Goal: Transaction & Acquisition: Subscribe to service/newsletter

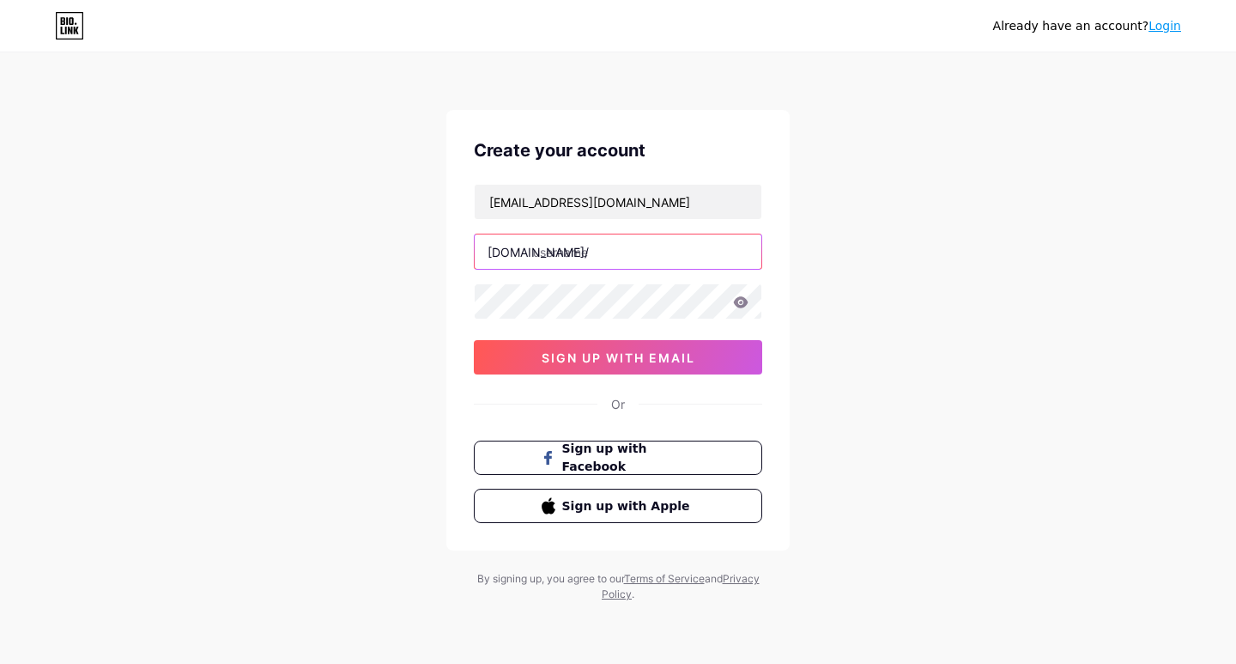
click at [580, 251] on input "text" at bounding box center [618, 251] width 287 height 34
paste input "pinterindustriesinc"
type input "pinterindustriesinc"
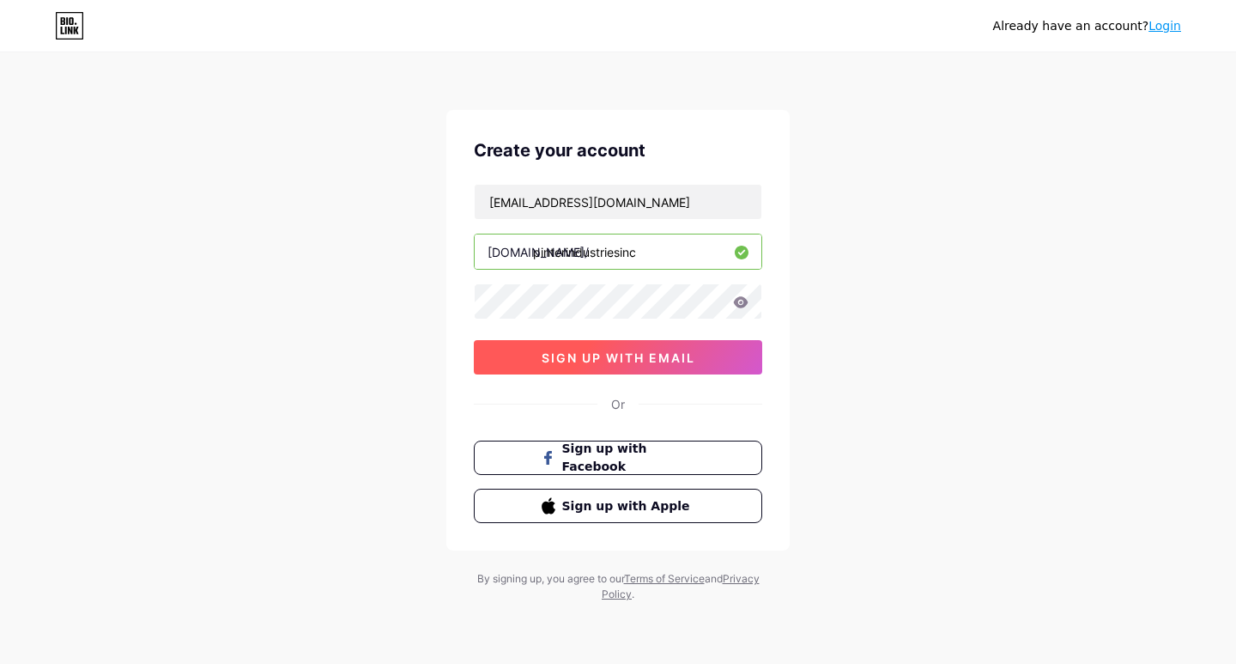
click at [584, 351] on span "sign up with email" at bounding box center [619, 357] width 154 height 15
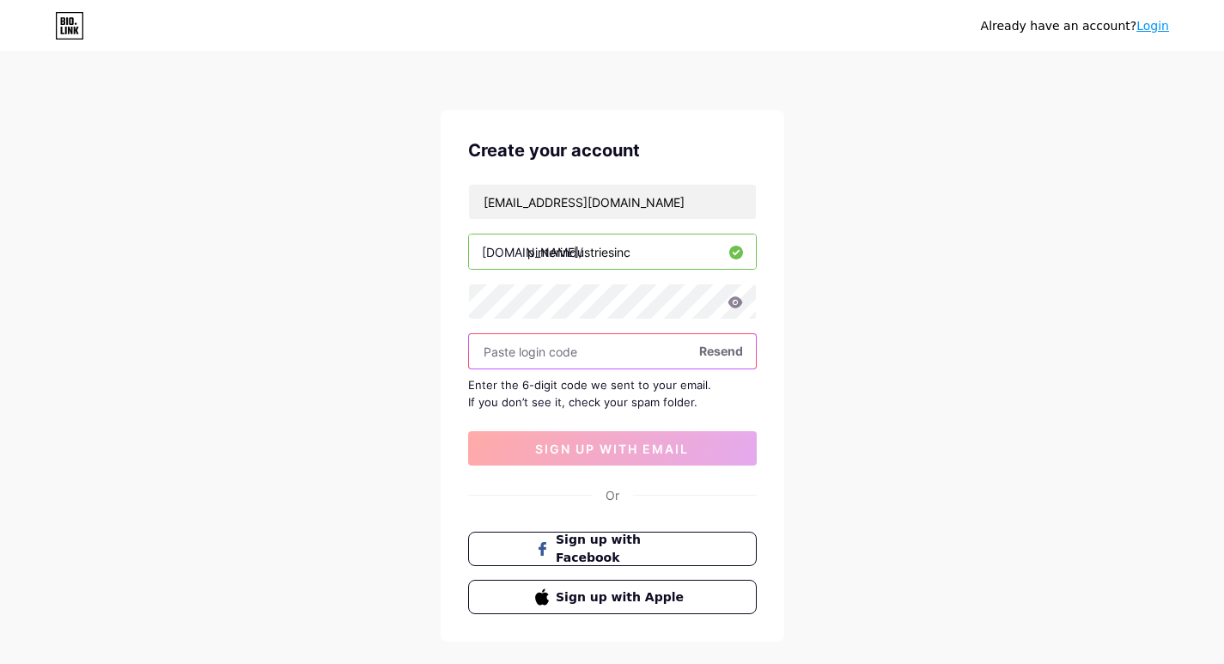
paste input "170463"
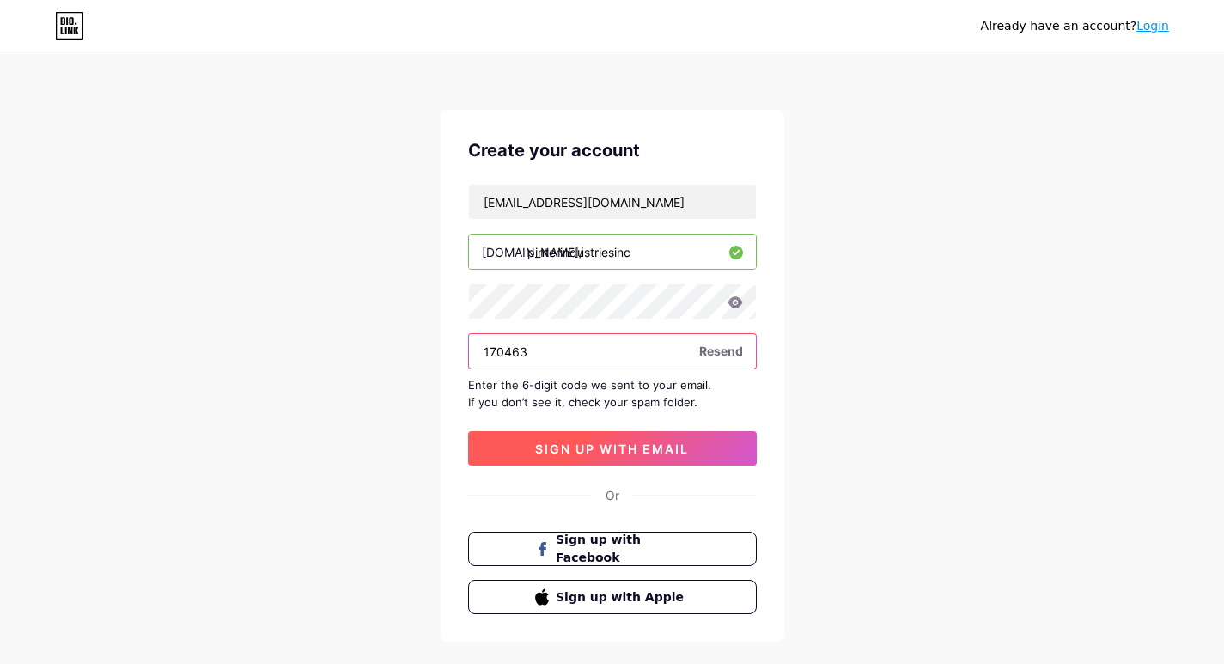
type input "170463"
click at [614, 448] on span "sign up with email" at bounding box center [612, 448] width 154 height 15
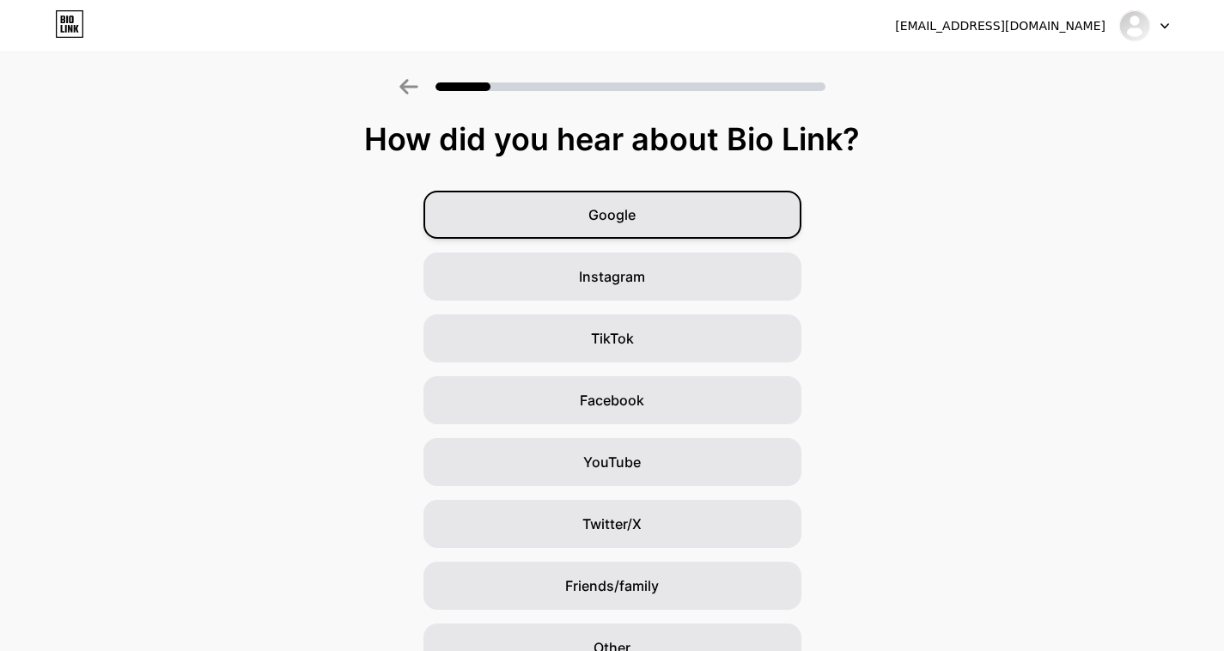
click at [631, 199] on div "Google" at bounding box center [612, 215] width 378 height 48
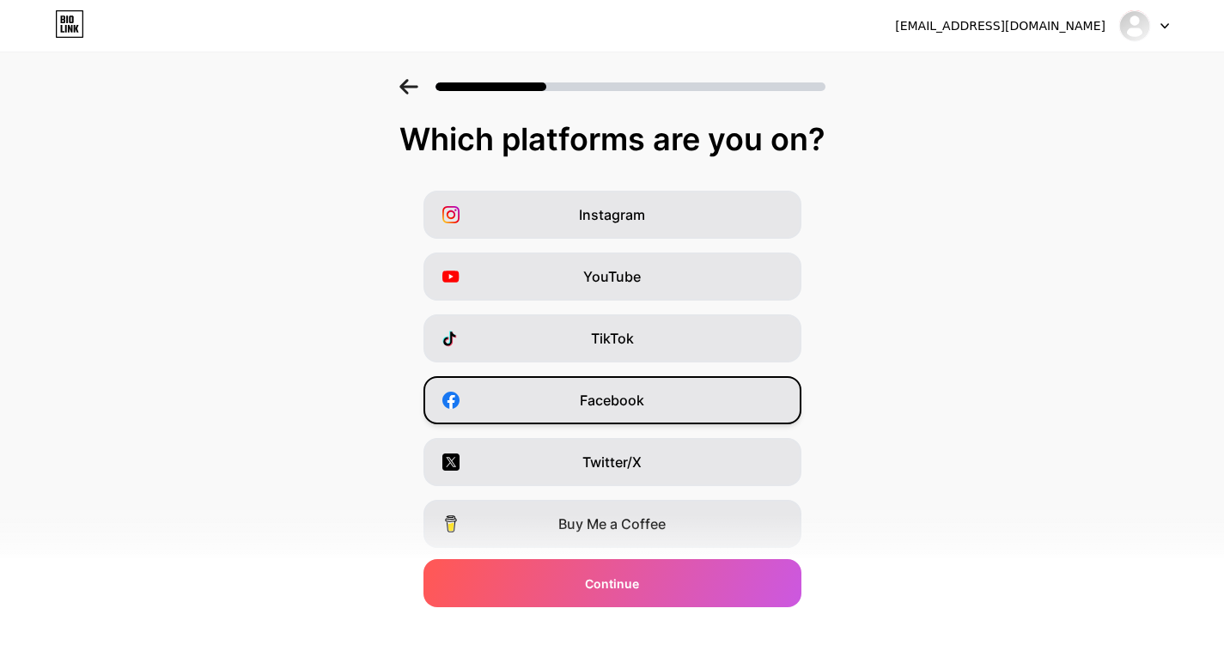
click at [633, 388] on div "Facebook" at bounding box center [612, 400] width 378 height 48
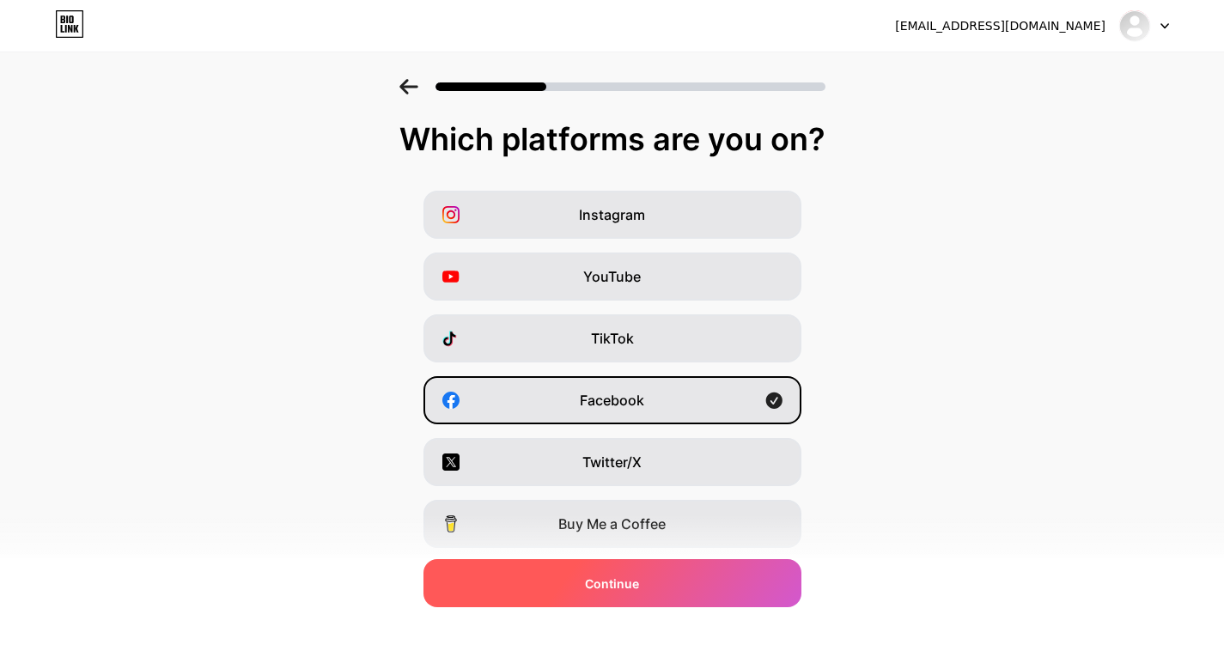
click at [614, 580] on span "Continue" at bounding box center [612, 583] width 54 height 18
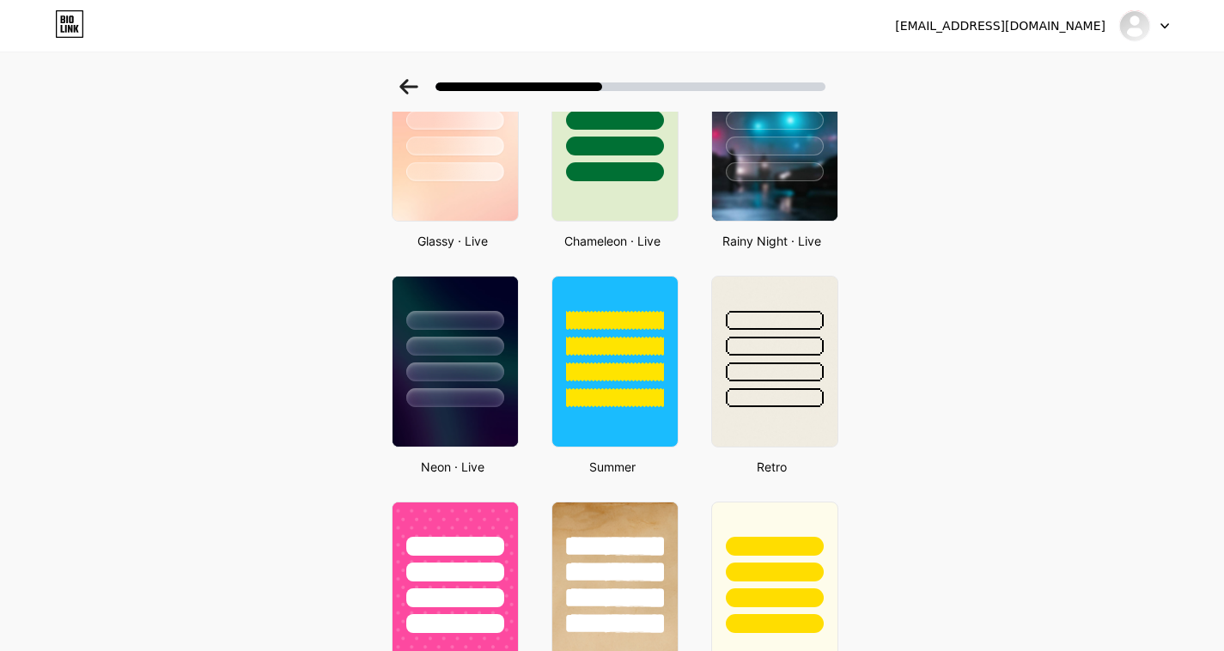
scroll to position [601, 0]
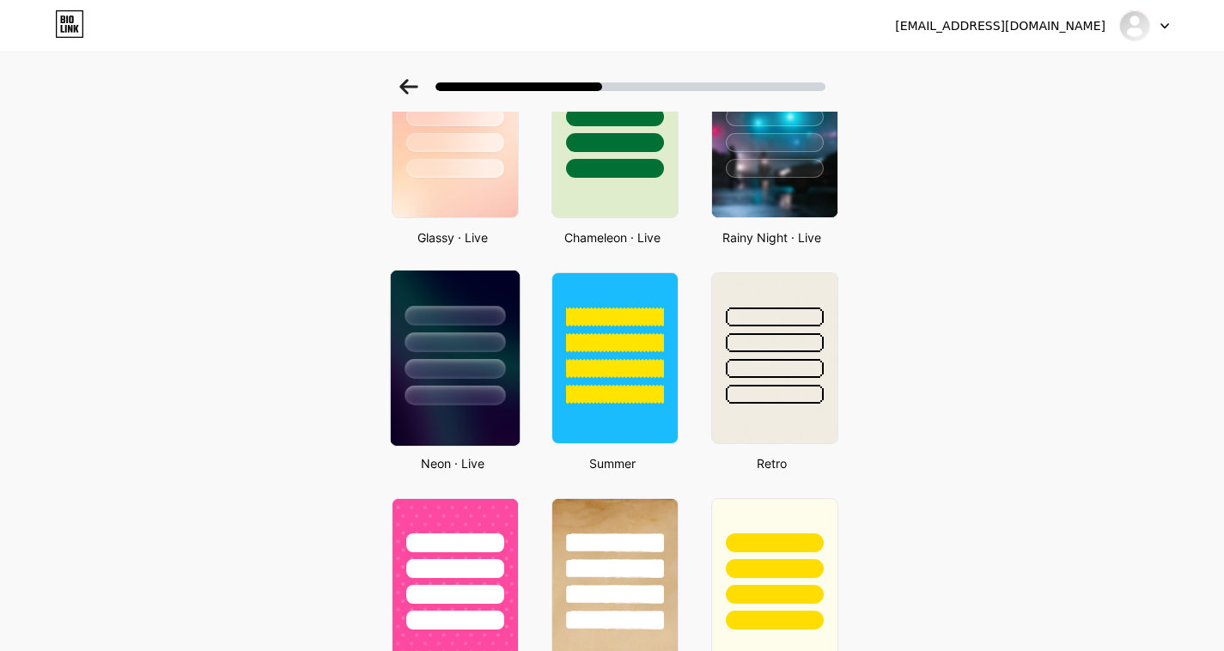
click at [460, 322] on div at bounding box center [454, 316] width 100 height 20
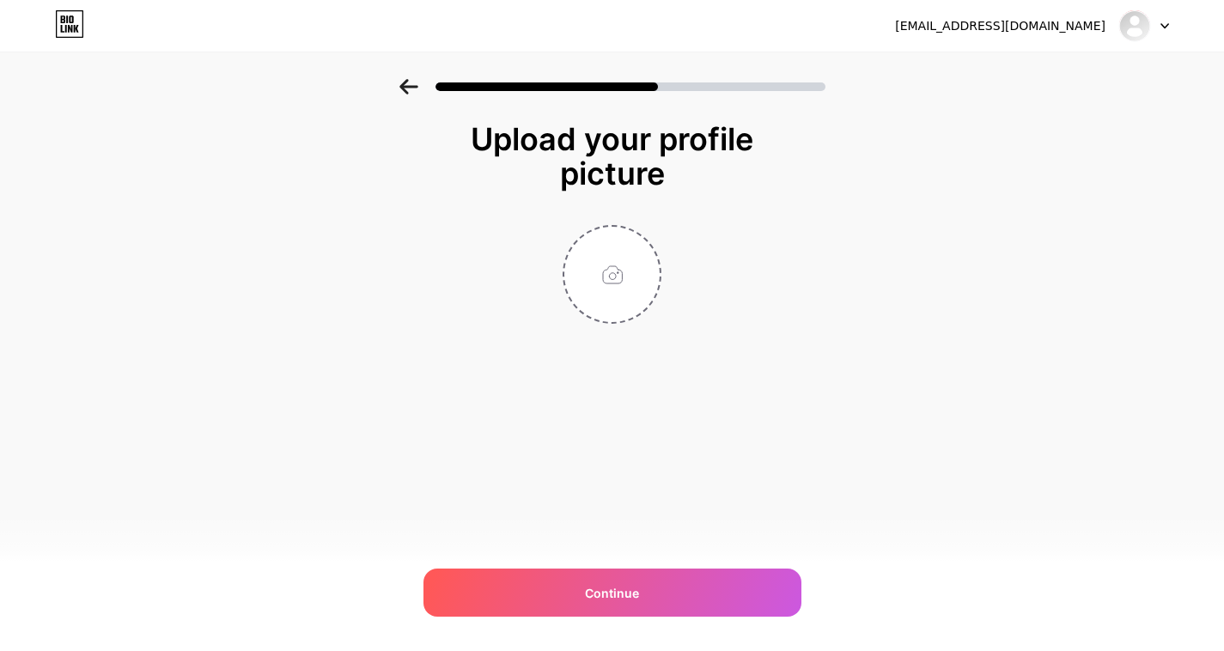
scroll to position [0, 0]
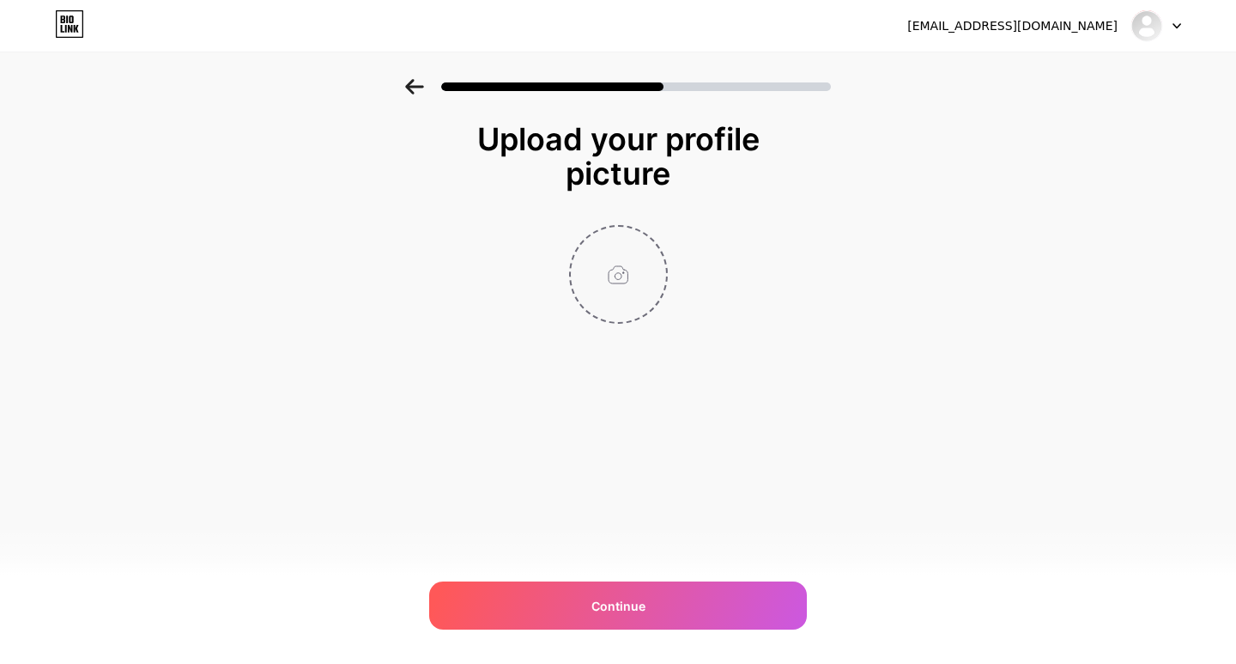
click at [623, 275] on input "file" at bounding box center [618, 274] width 95 height 95
type input "C:\fakepath\SFA-Find-Golf-Gifts-FF-LO-01-e1730185458370-2048x1874.png"
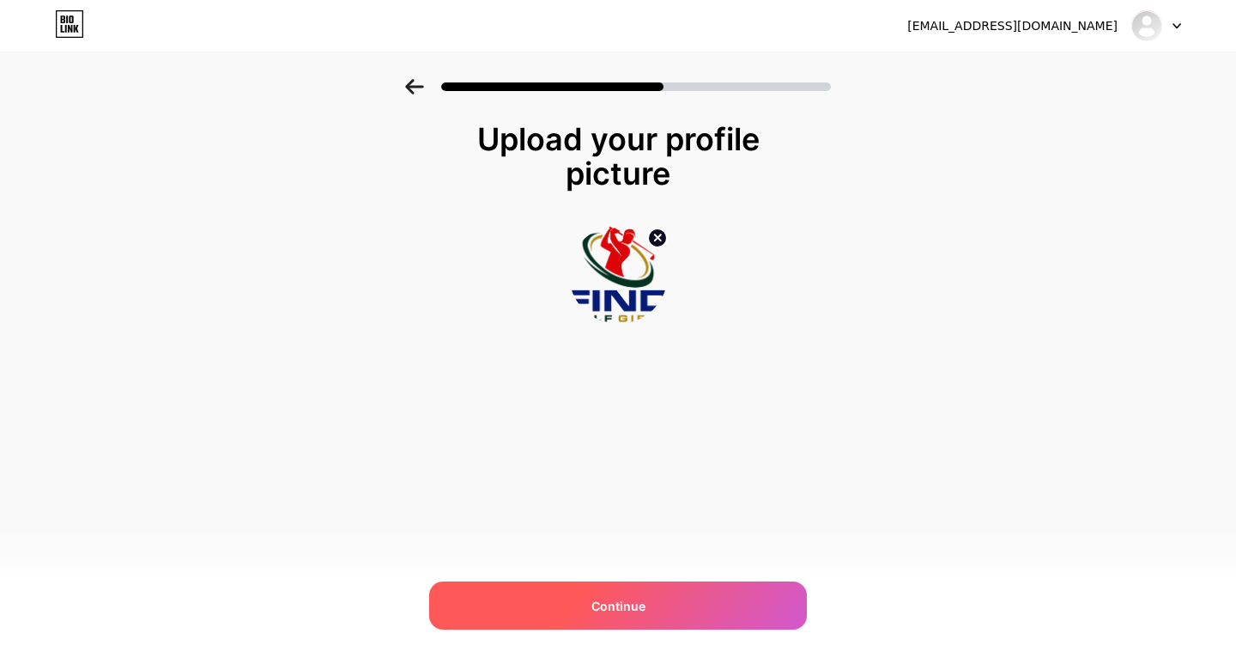
click at [628, 610] on span "Continue" at bounding box center [619, 606] width 54 height 18
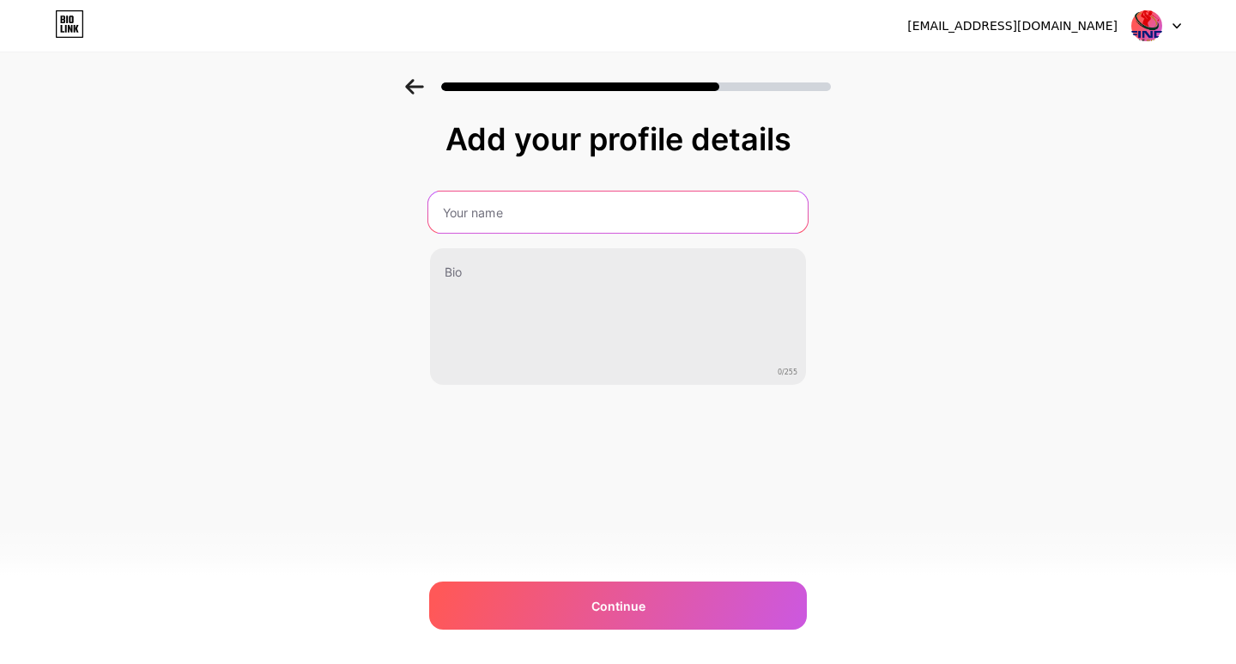
click at [505, 198] on input "text" at bounding box center [618, 211] width 380 height 41
type input "[PERSON_NAME] Industries Inc"
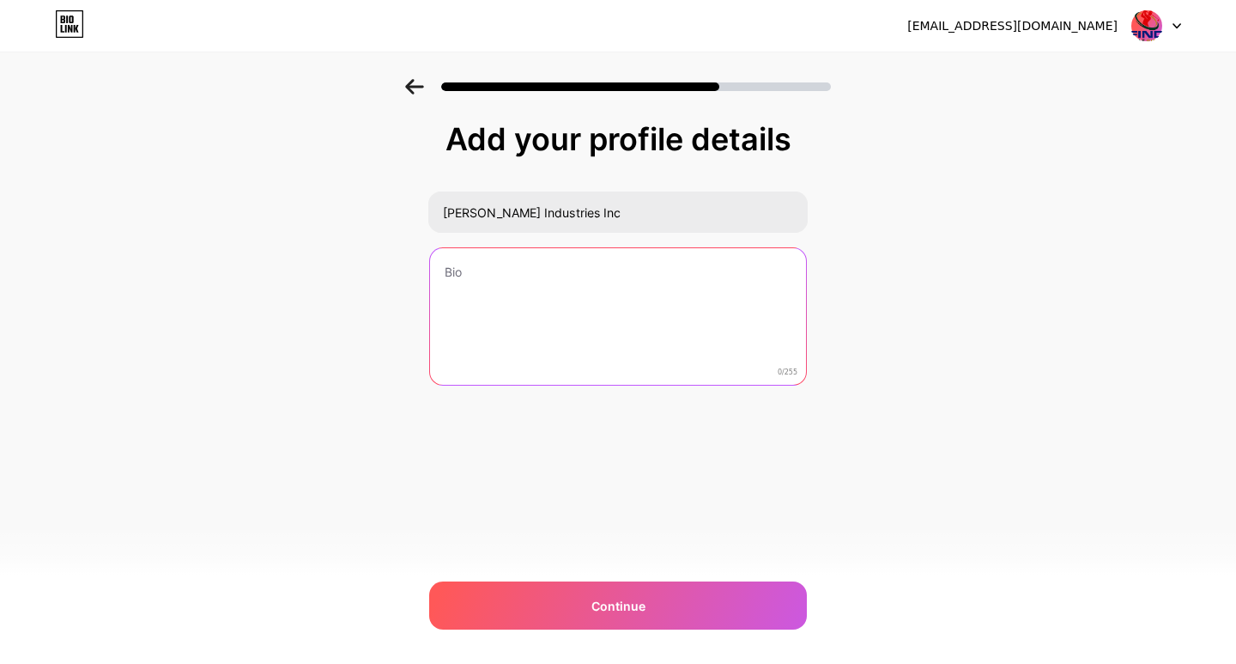
click at [554, 274] on textarea at bounding box center [618, 317] width 376 height 138
paste textarea "[PERSON_NAME] Industries Inc is a U.S.-based innovator in golf accessories, spe…"
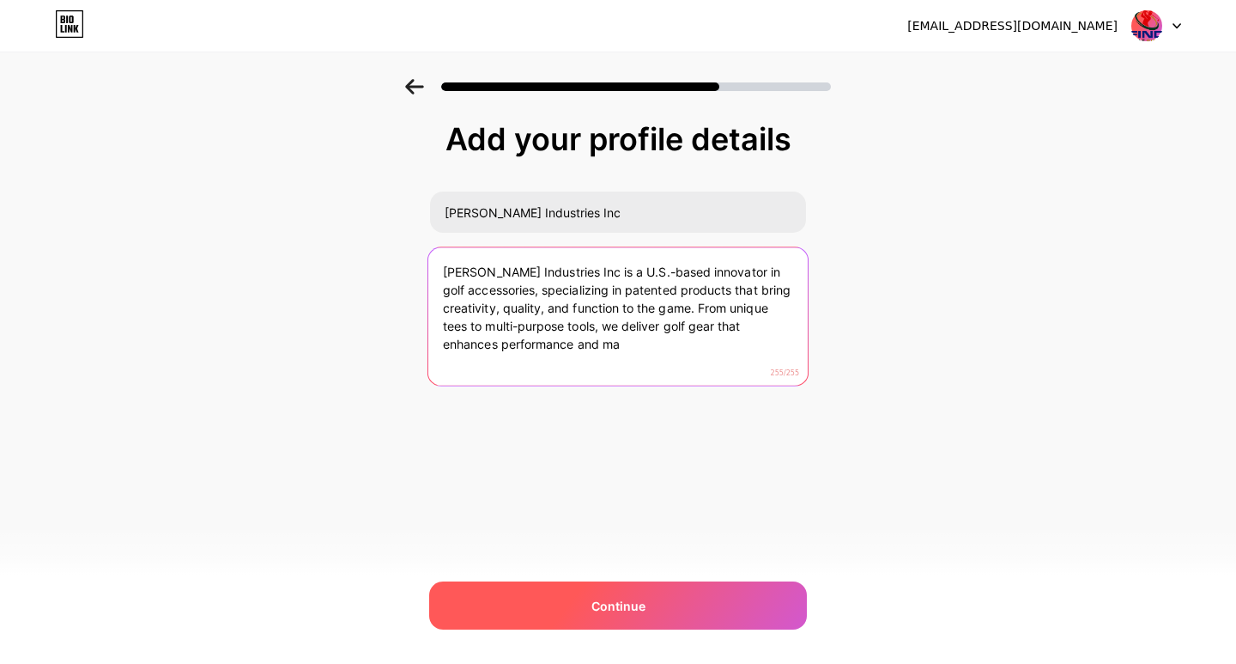
type textarea "[PERSON_NAME] Industries Inc is a U.S.-based innovator in golf accessories, spe…"
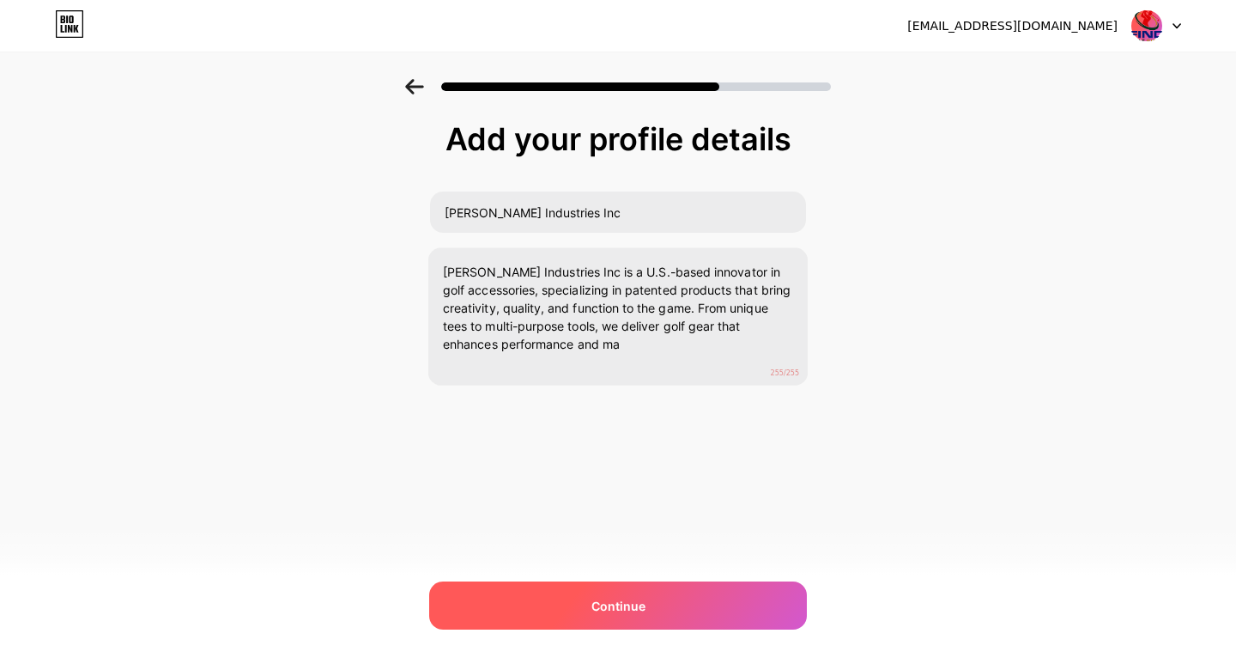
click at [619, 603] on span "Continue" at bounding box center [619, 606] width 54 height 18
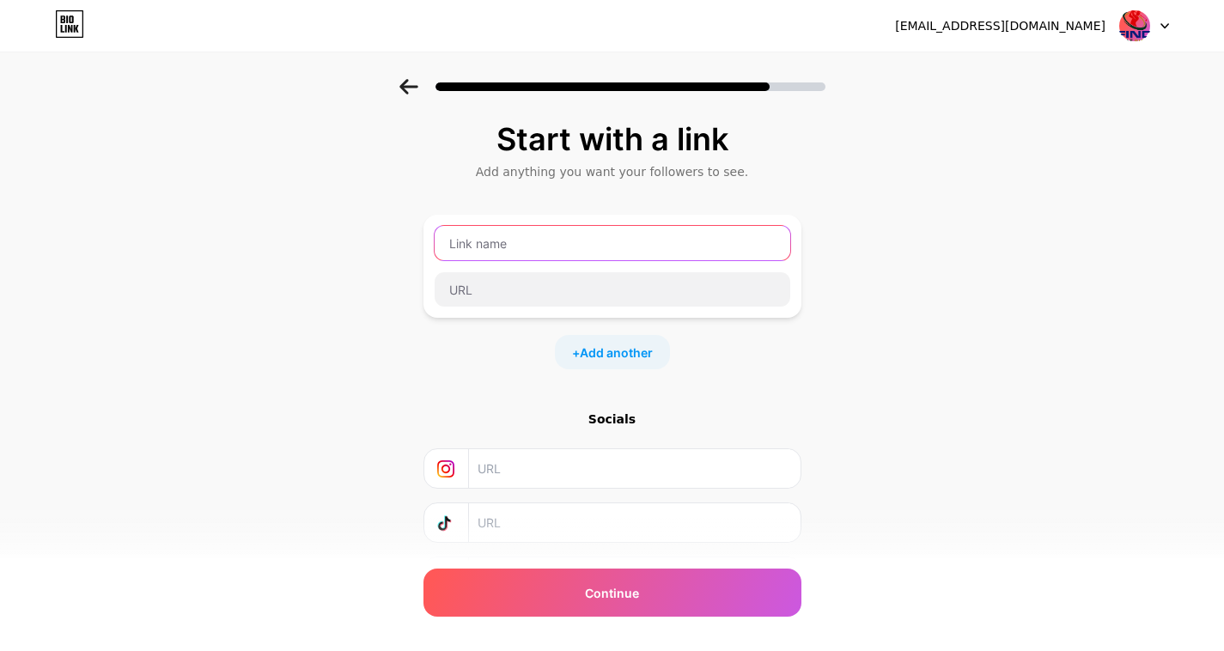
click at [497, 242] on input "text" at bounding box center [611, 243] width 355 height 34
paste input "[PERSON_NAME] Industries Inc"
type input "[PERSON_NAME] Industries Inc"
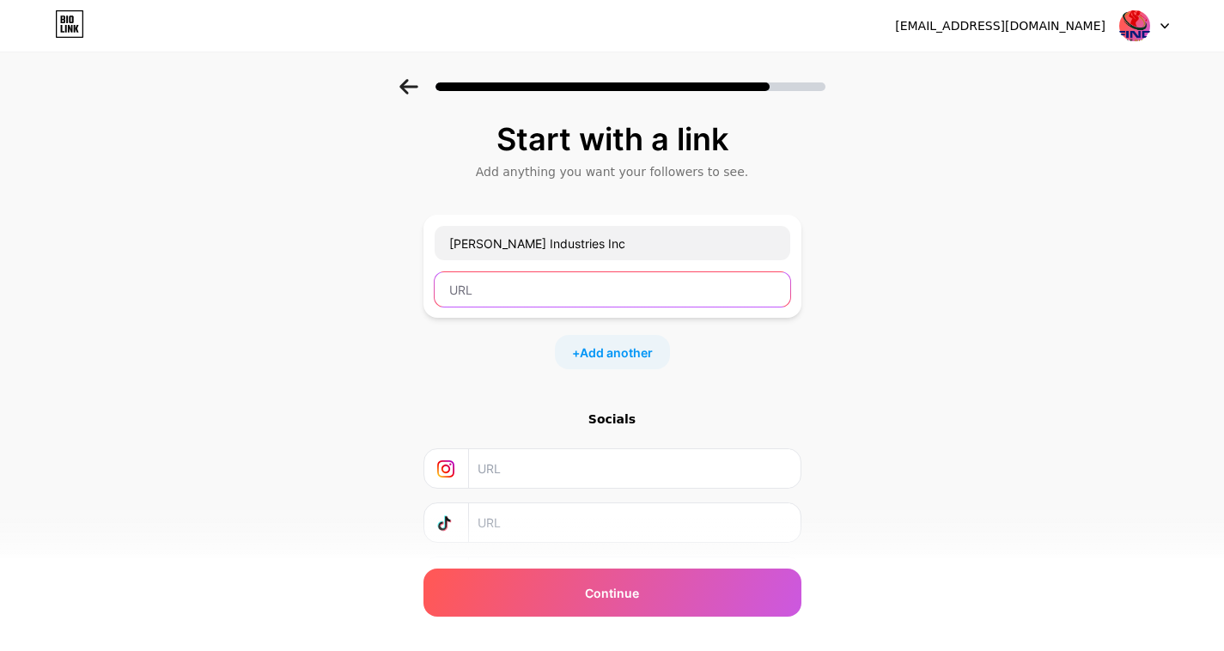
paste input "[URL][DOMAIN_NAME]"
type input "[URL][DOMAIN_NAME]"
click at [538, 466] on input "text" at bounding box center [633, 468] width 312 height 39
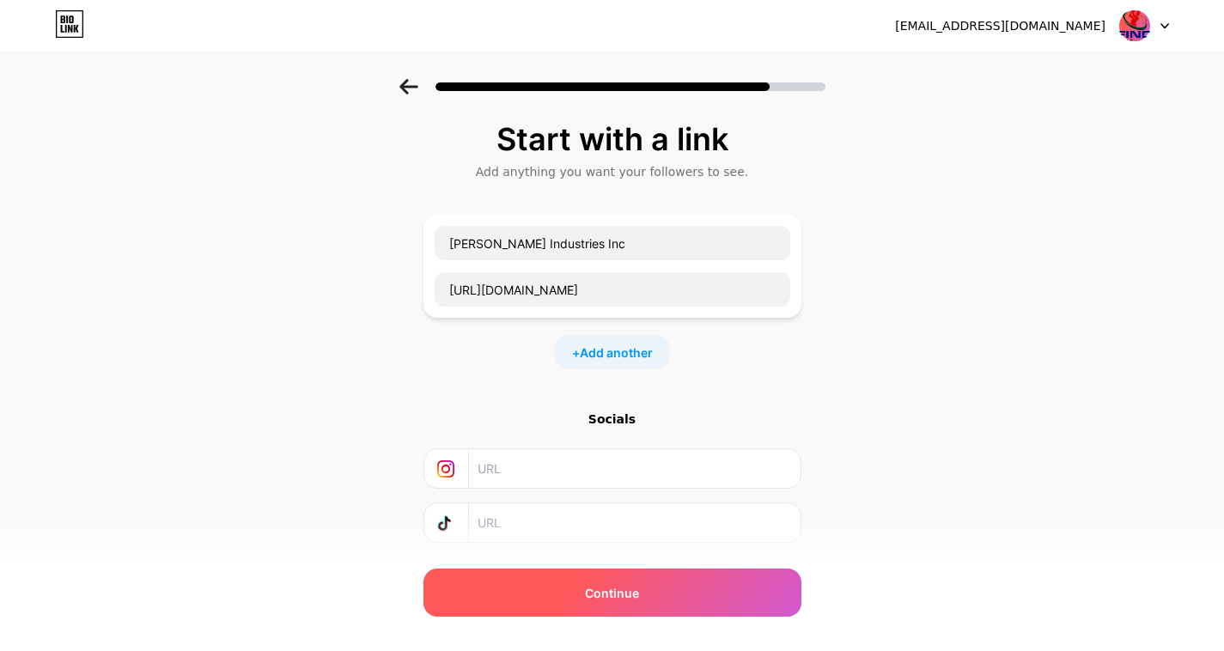
click at [644, 580] on div "Continue" at bounding box center [612, 592] width 378 height 48
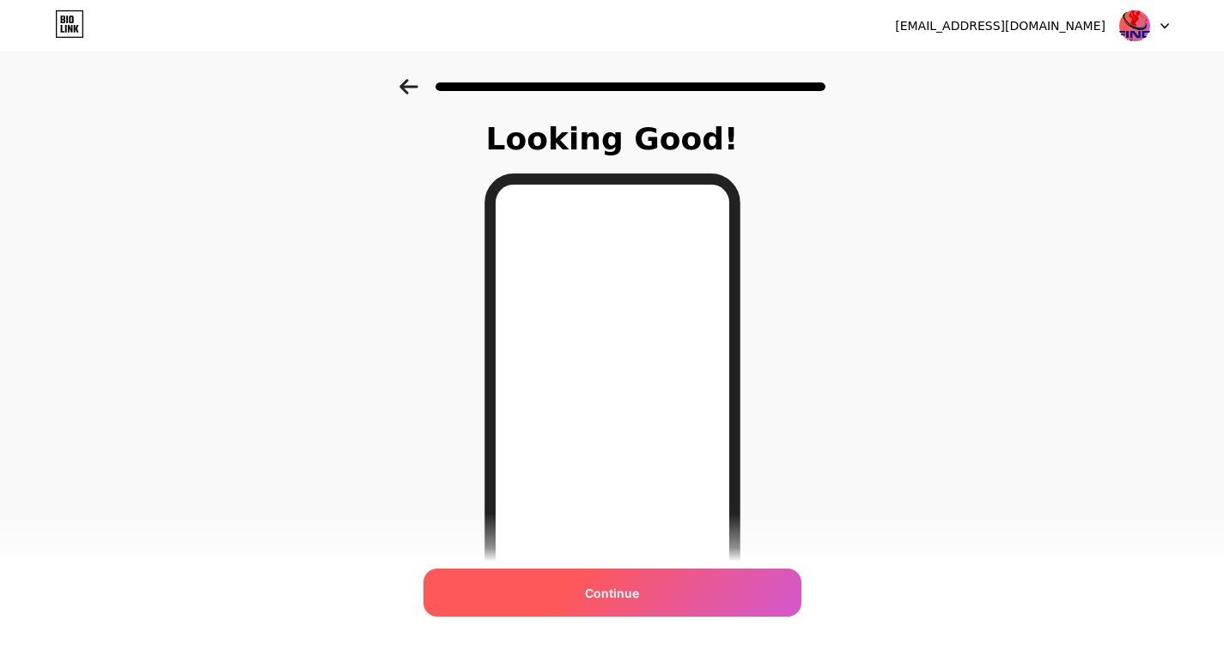
click at [590, 595] on div "Continue" at bounding box center [612, 592] width 378 height 48
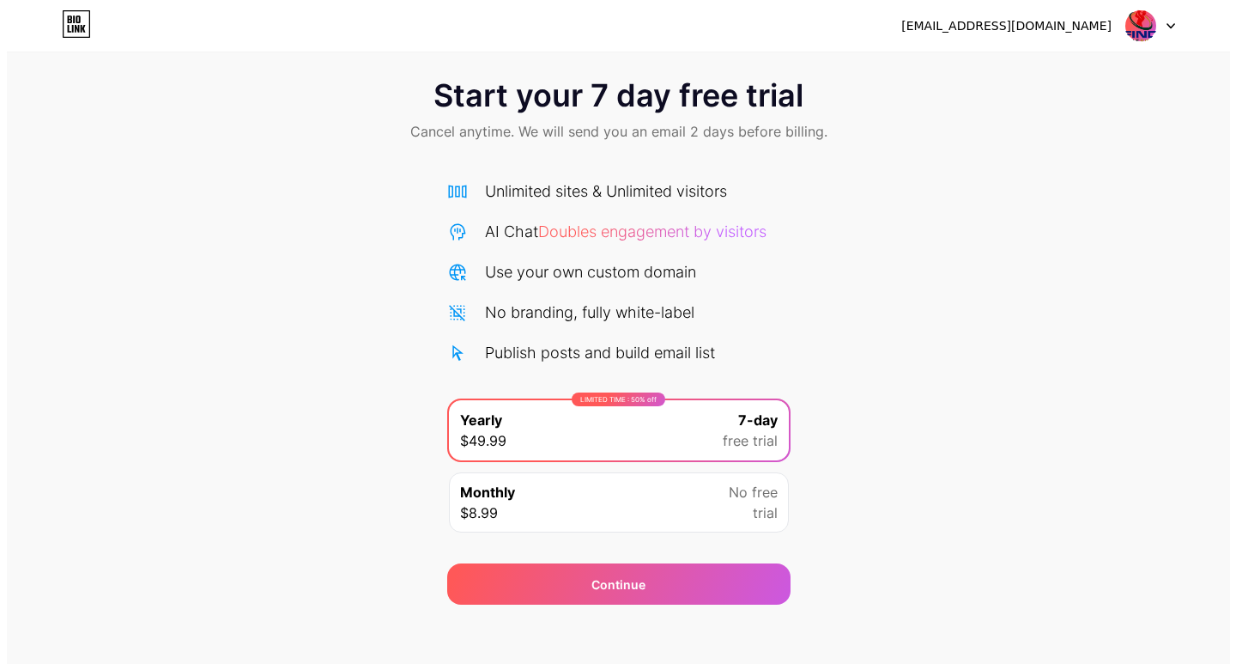
scroll to position [27, 0]
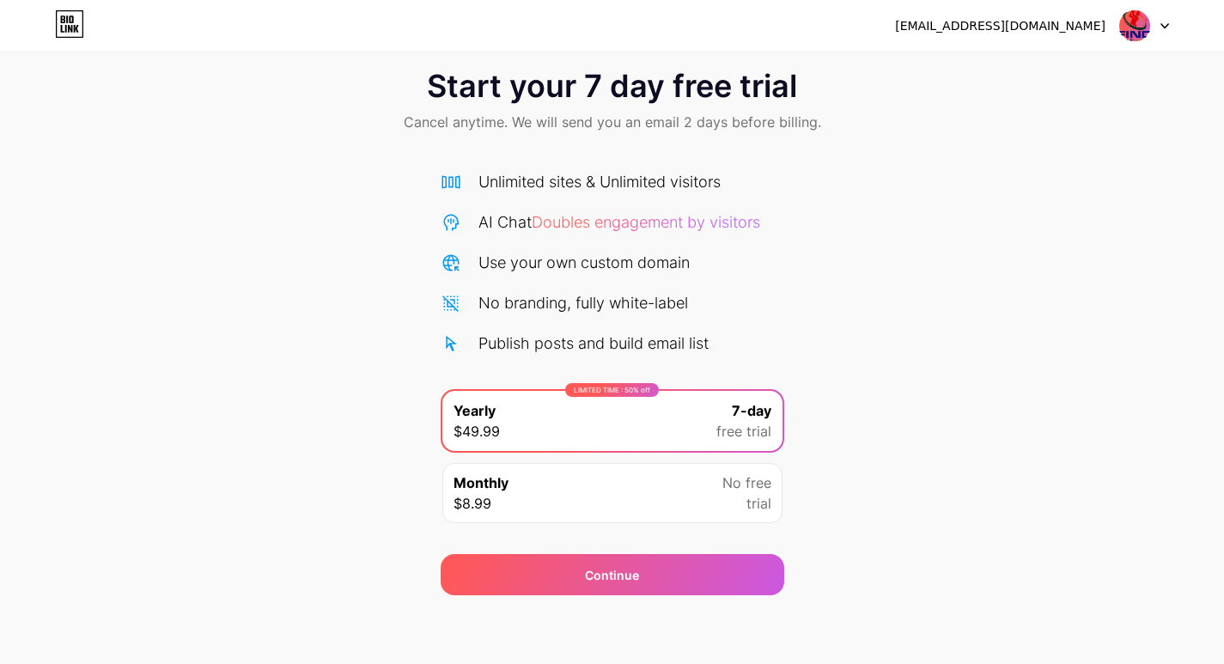
click at [837, 351] on div "Start your 7 day free trial Cancel anytime. We will send you an email 2 days be…" at bounding box center [612, 324] width 1224 height 544
click at [854, 501] on div "Start your 7 day free trial Cancel anytime. We will send you an email 2 days be…" at bounding box center [612, 324] width 1224 height 544
click at [811, 508] on div "Start your 7 day free trial Cancel anytime. We will send you an email 2 days be…" at bounding box center [612, 324] width 1224 height 544
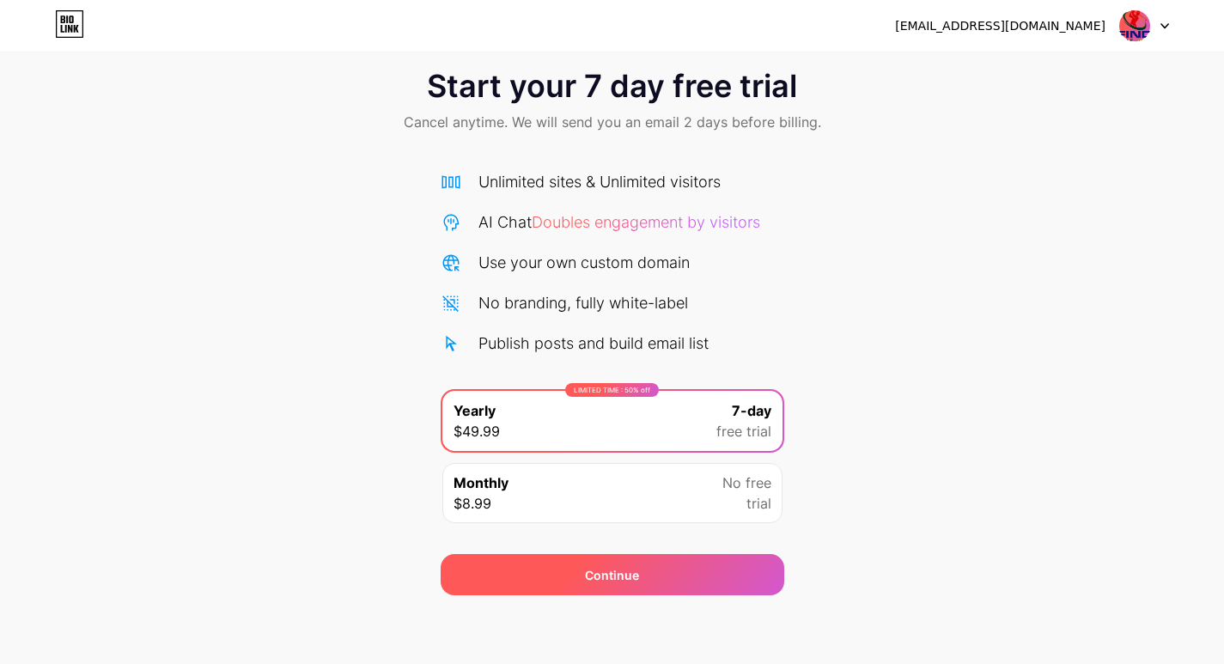
click at [633, 572] on div "Continue" at bounding box center [612, 575] width 54 height 18
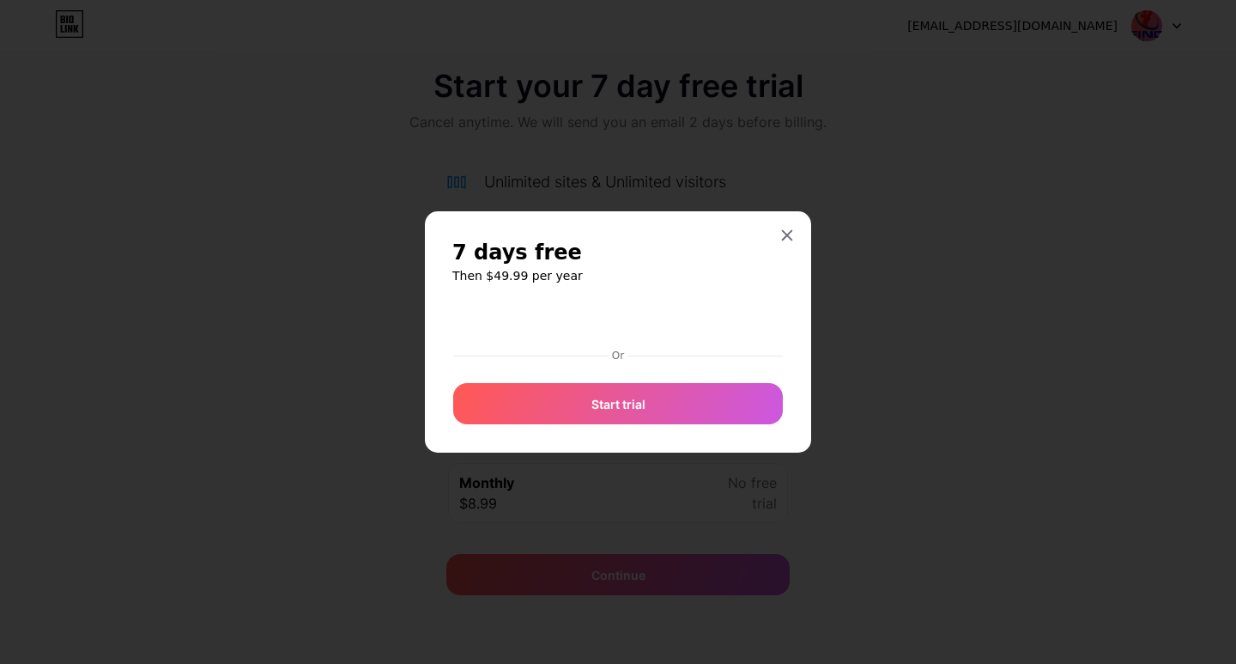
click at [789, 235] on div "7 days free Then $49.99 per year Or Start trial" at bounding box center [618, 331] width 386 height 241
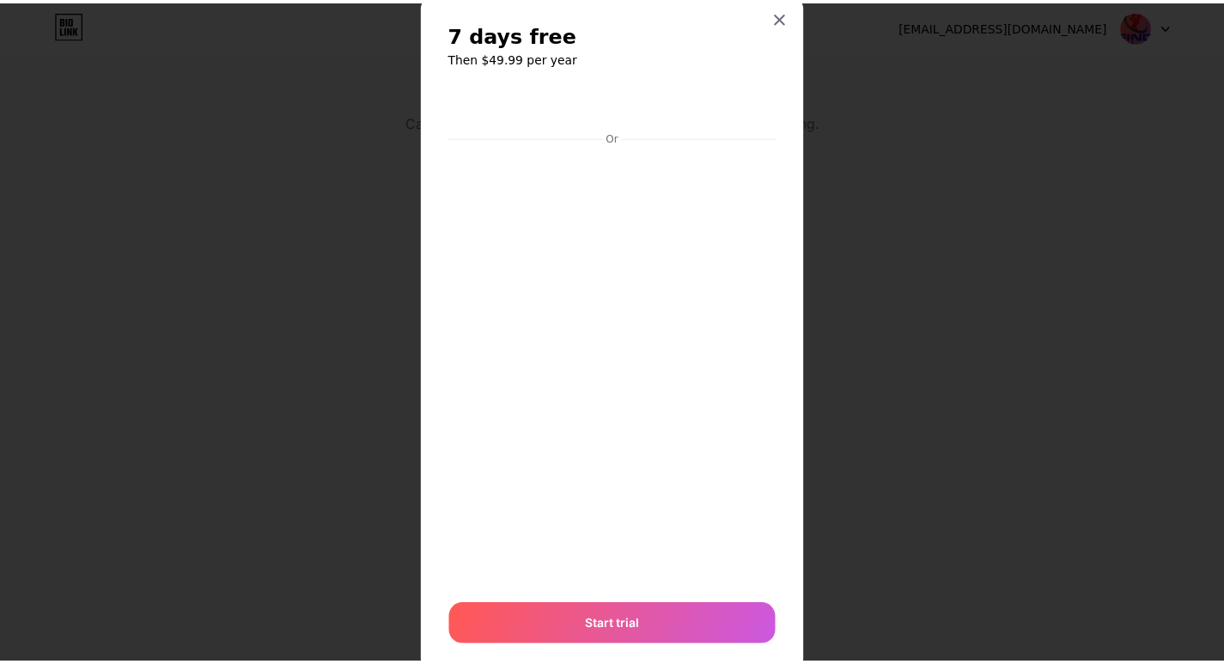
scroll to position [0, 0]
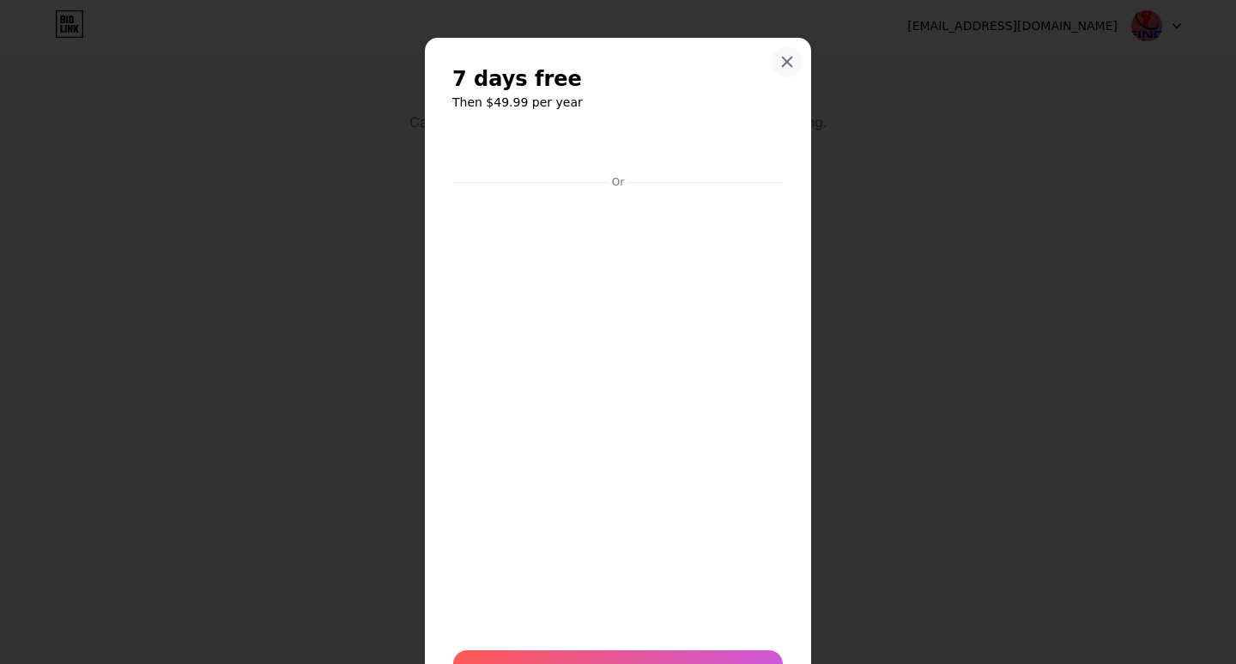
click at [781, 59] on icon at bounding box center [788, 62] width 14 height 14
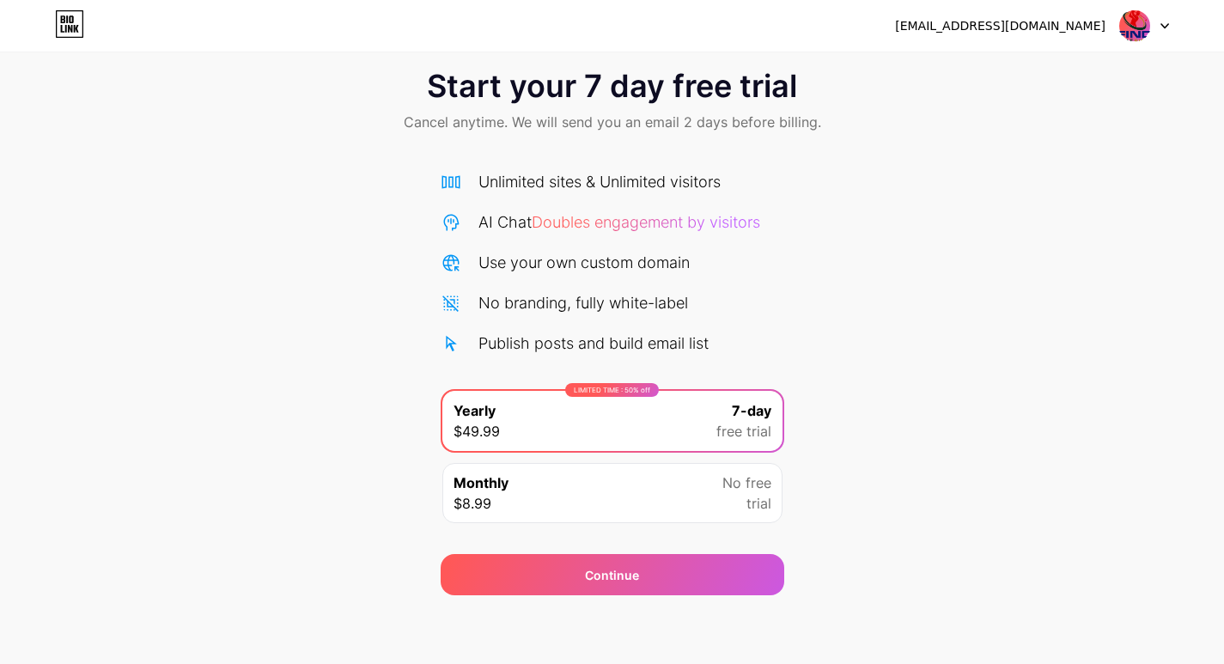
click at [1163, 23] on icon at bounding box center [1164, 26] width 9 height 6
click at [1151, 200] on div "Start your 7 day free trial Cancel anytime. We will send you an email 2 days be…" at bounding box center [612, 324] width 1224 height 544
click at [1024, 32] on div "[EMAIL_ADDRESS][DOMAIN_NAME]" at bounding box center [1000, 26] width 210 height 18
click at [64, 19] on icon at bounding box center [63, 19] width 4 height 8
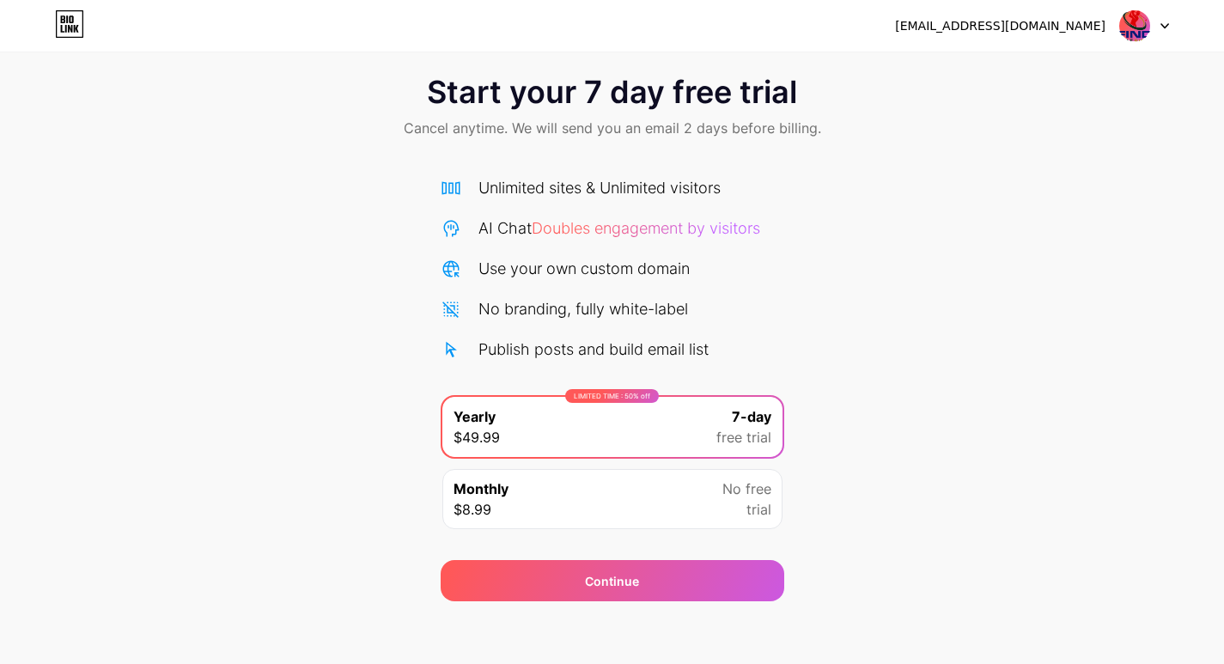
scroll to position [27, 0]
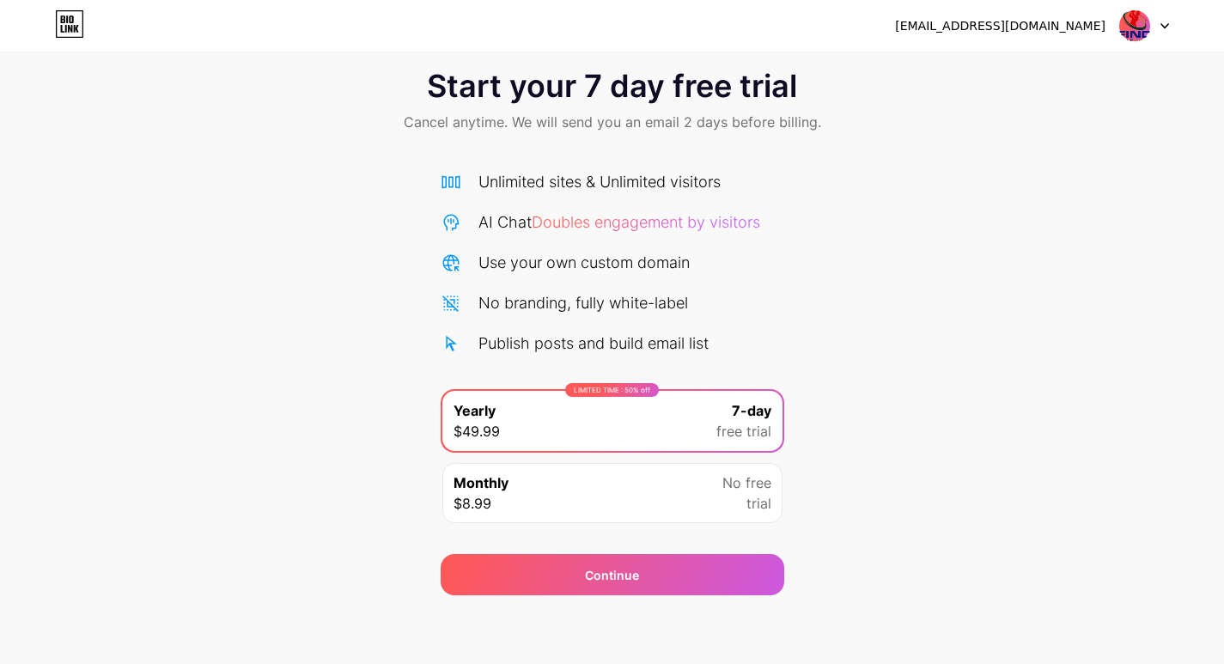
click at [530, 606] on div "[EMAIL_ADDRESS][DOMAIN_NAME] Logout Link Copied Start your 7 day free trial Can…" at bounding box center [612, 318] width 1224 height 691
click at [829, 277] on div "Start your 7 day free trial Cancel anytime. We will send you an email 2 days be…" at bounding box center [612, 324] width 1224 height 544
click at [586, 179] on div "Unlimited sites & Unlimited visitors" at bounding box center [599, 181] width 242 height 23
click at [551, 493] on div "Monthly $8.99 No free trial" at bounding box center [612, 493] width 340 height 60
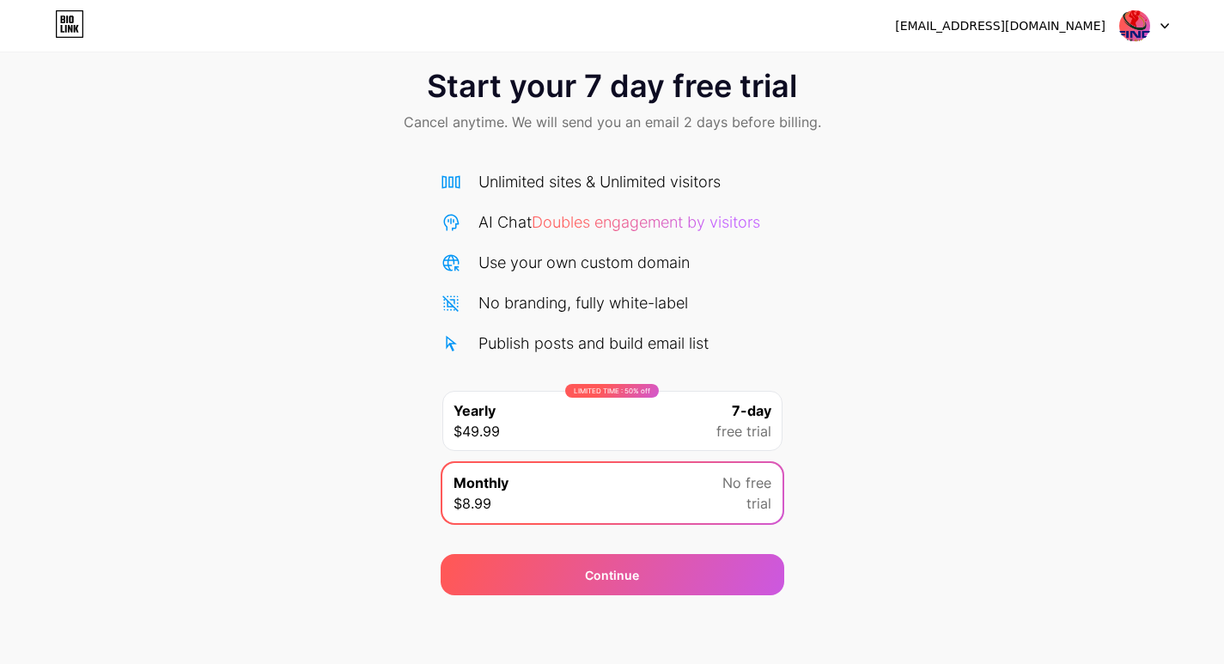
click at [893, 524] on div "Start your 7 day free trial Cancel anytime. We will send you an email 2 days be…" at bounding box center [612, 324] width 1224 height 544
click at [591, 421] on div "LIMITED TIME : 50% off Yearly $49.99 7-day free trial" at bounding box center [612, 421] width 340 height 60
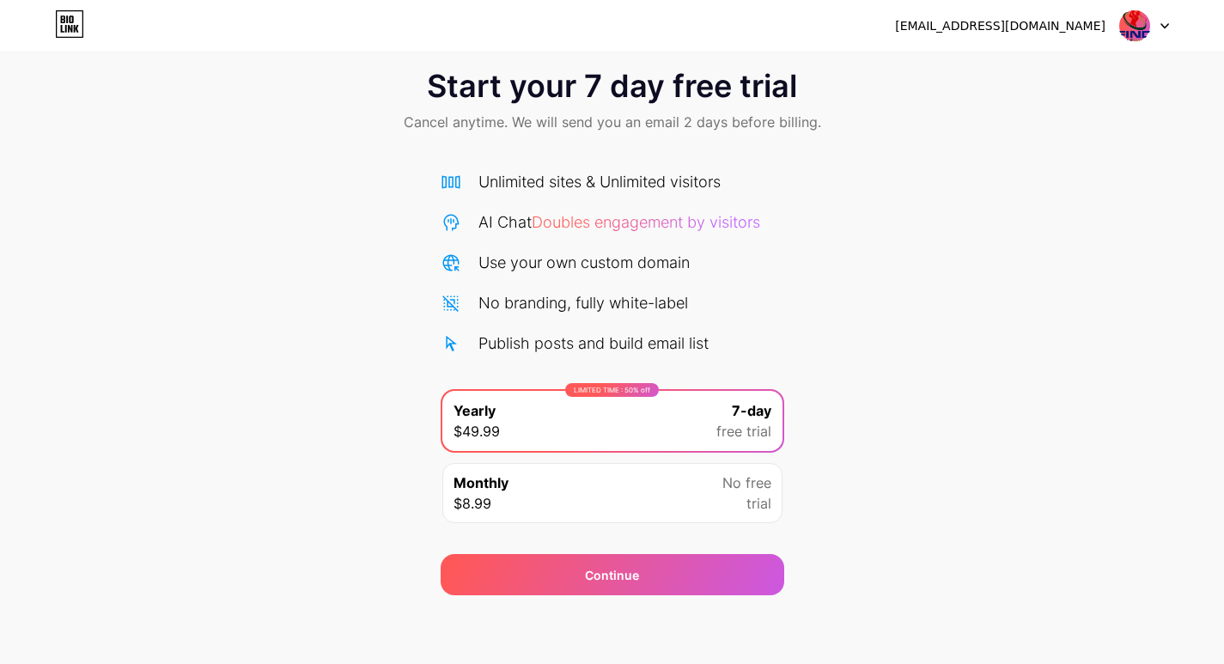
click at [849, 398] on div "Start your 7 day free trial Cancel anytime. We will send you an email 2 days be…" at bounding box center [612, 324] width 1224 height 544
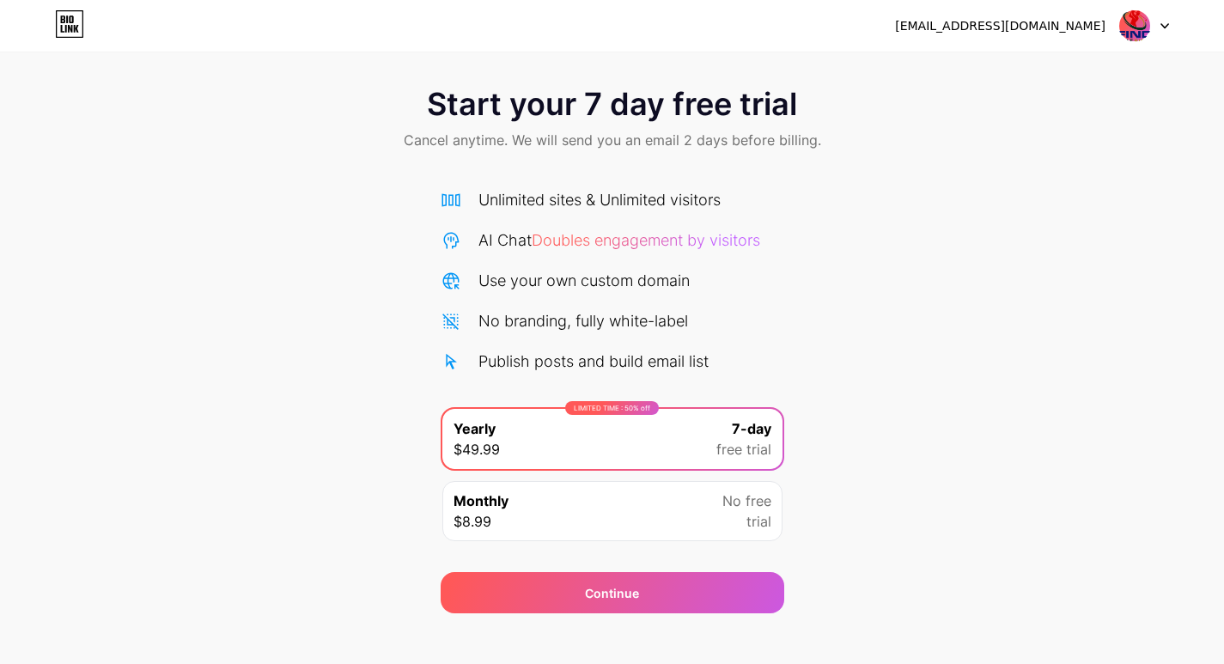
scroll to position [0, 0]
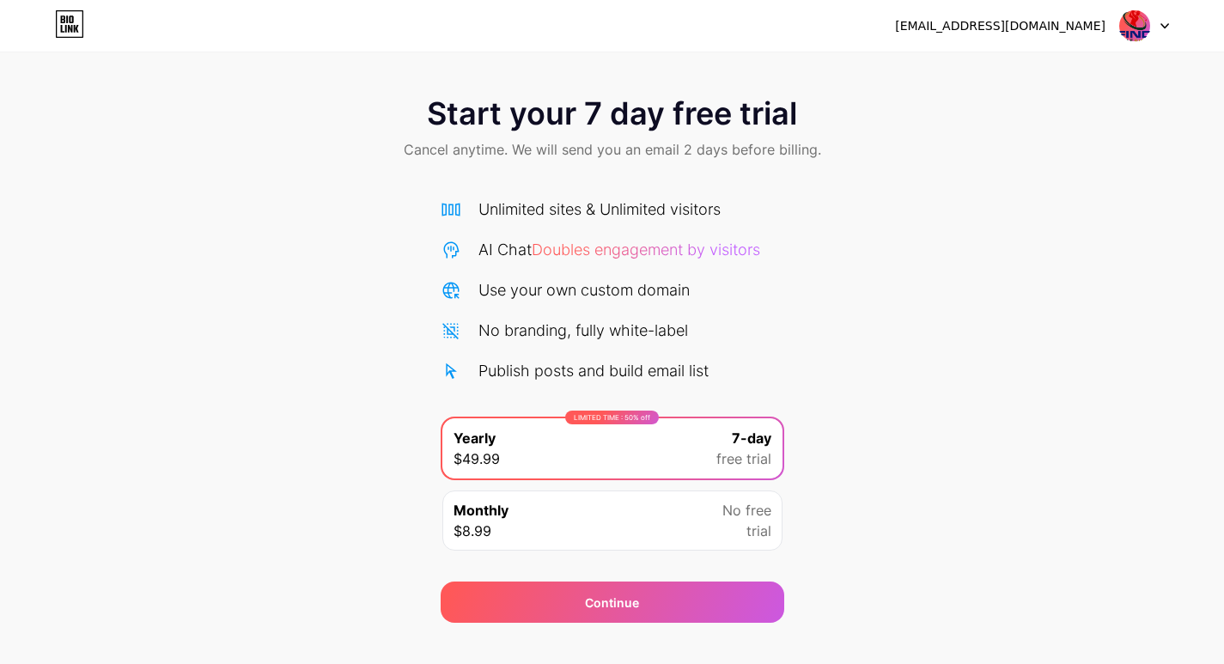
click at [1156, 26] on div at bounding box center [1144, 25] width 50 height 31
click at [1126, 25] on img at bounding box center [1134, 25] width 33 height 33
click at [1046, 27] on div "[EMAIL_ADDRESS][DOMAIN_NAME]" at bounding box center [1000, 26] width 210 height 18
click at [76, 26] on icon at bounding box center [76, 29] width 5 height 8
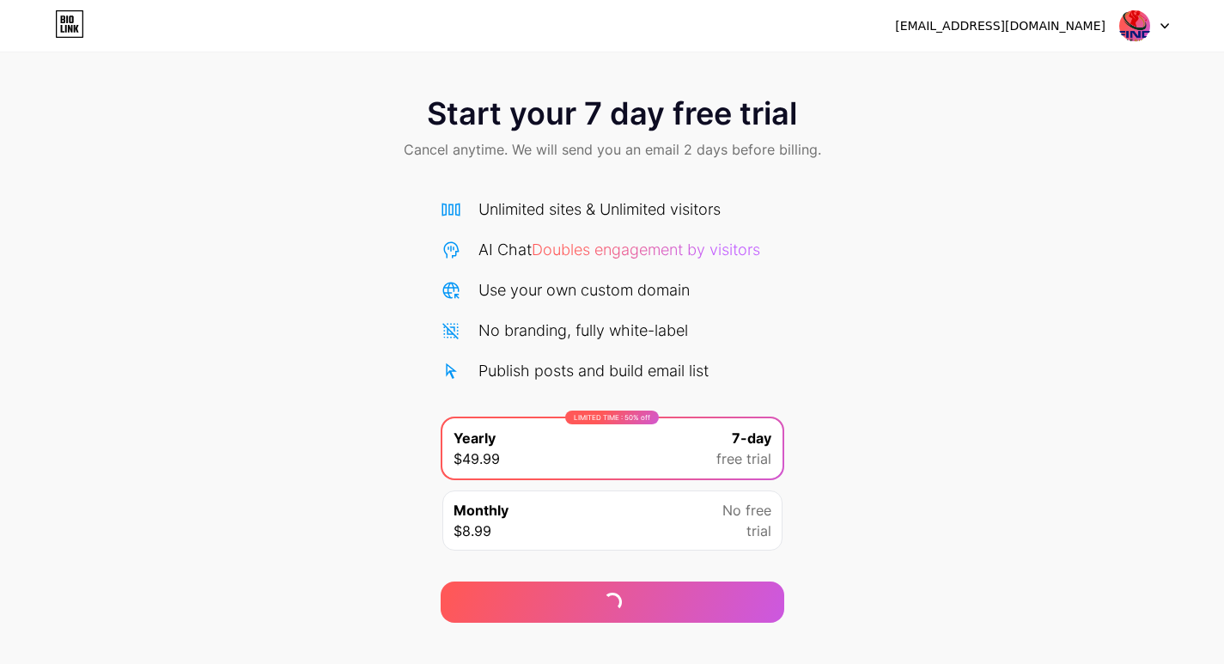
click at [727, 247] on span "Doubles engagement by visitors" at bounding box center [646, 249] width 228 height 18
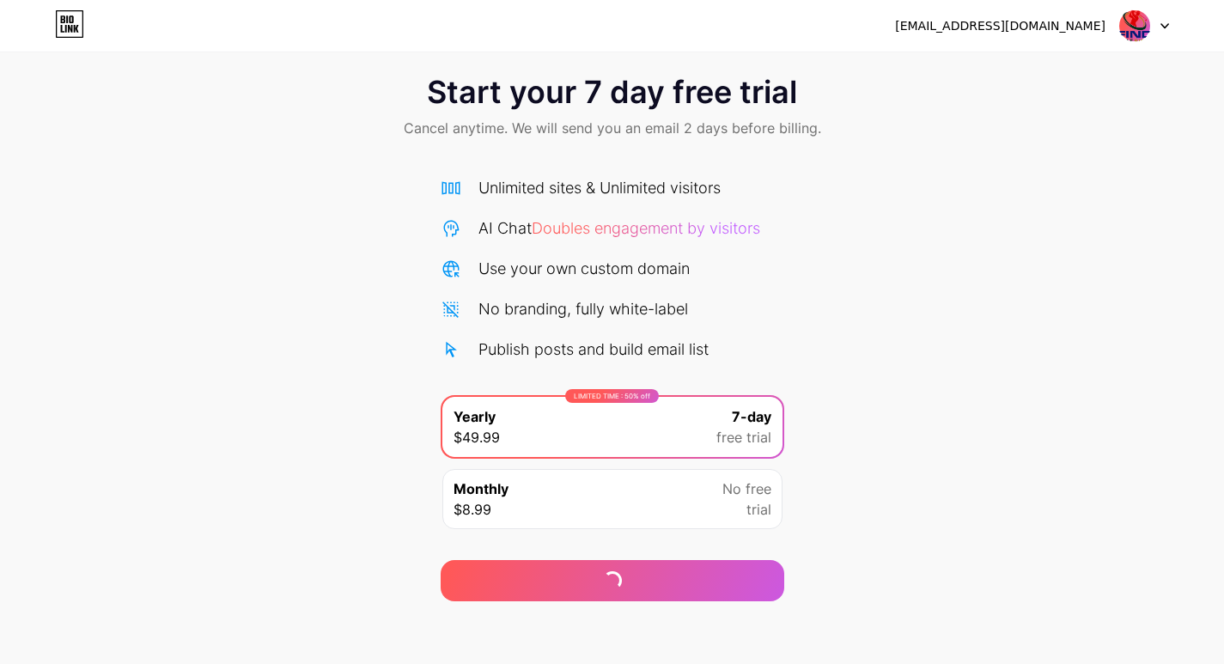
scroll to position [27, 0]
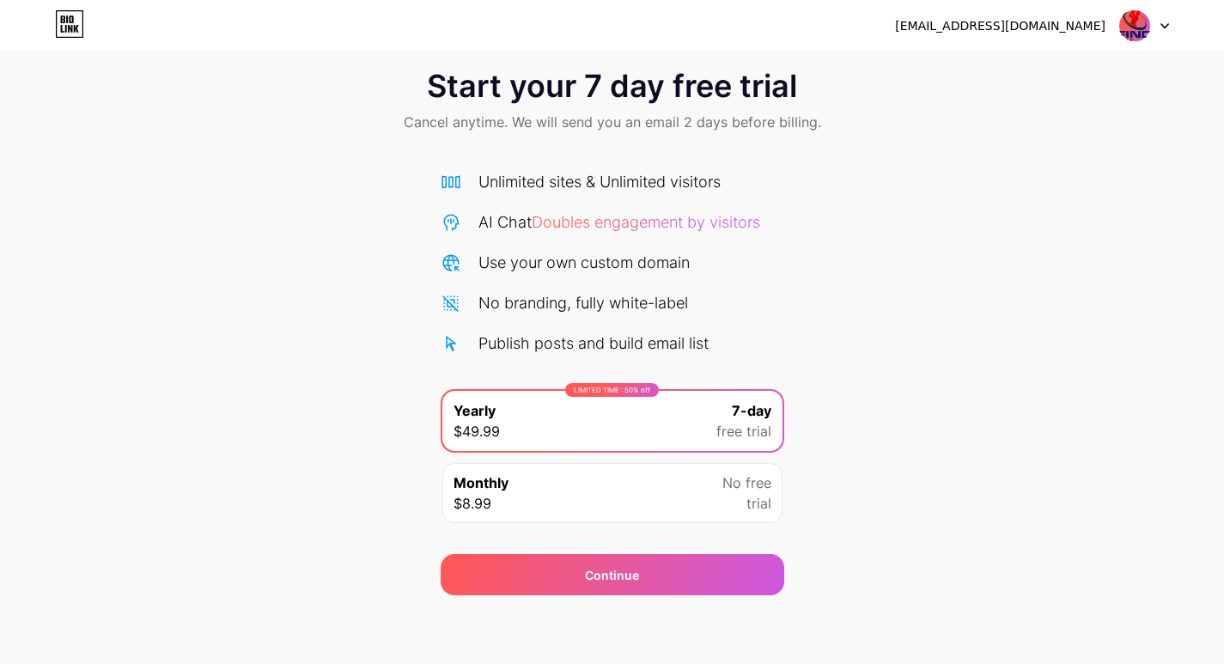
click at [726, 298] on div "No branding, fully white-label" at bounding box center [611, 302] width 343 height 23
click at [626, 299] on div "No branding, fully white-label" at bounding box center [583, 302] width 210 height 23
click at [512, 307] on div "No branding, fully white-label" at bounding box center [583, 302] width 210 height 23
click at [513, 188] on div "Unlimited sites & Unlimited visitors" at bounding box center [599, 181] width 242 height 23
click at [1126, 26] on img at bounding box center [1134, 25] width 33 height 33
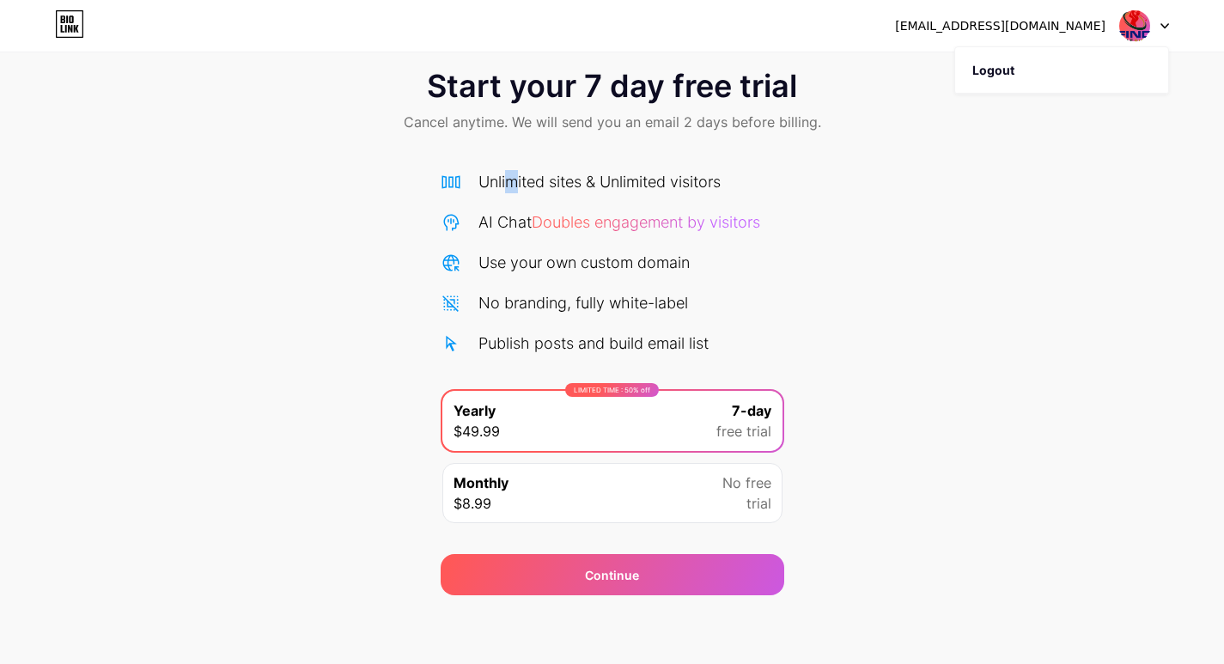
click at [1126, 26] on img at bounding box center [1134, 25] width 33 height 33
click at [33, 25] on div "findgolfgifts@gmail.com Logout" at bounding box center [612, 25] width 1224 height 31
click at [64, 15] on icon at bounding box center [69, 23] width 29 height 27
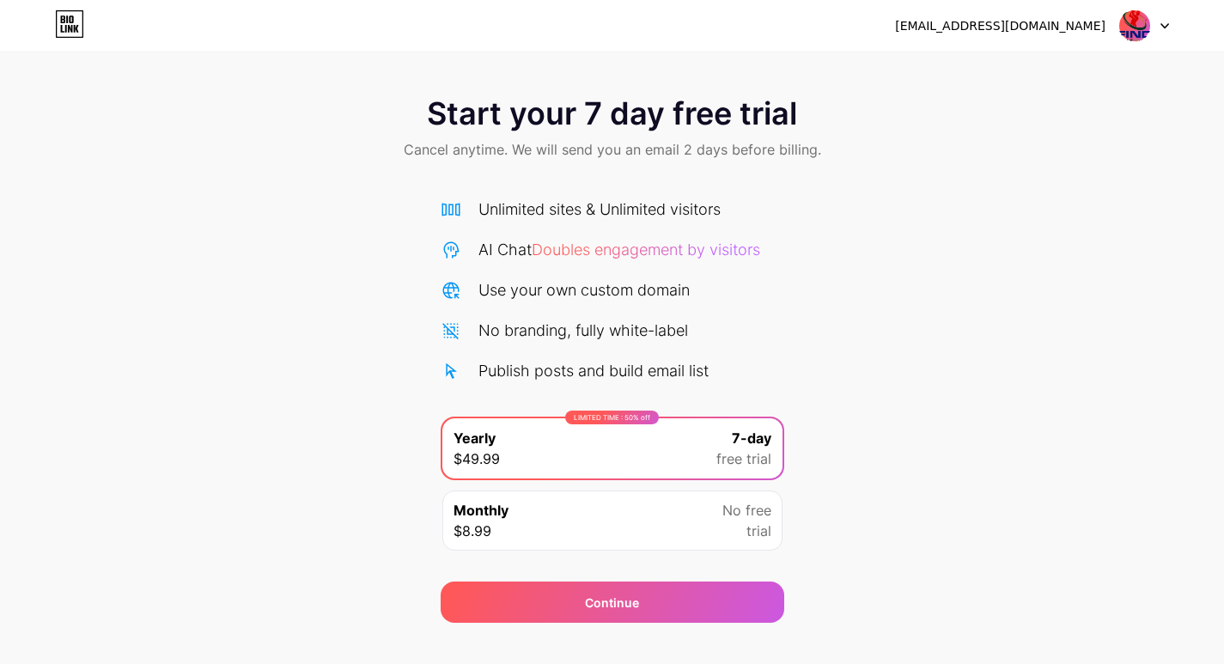
click at [1164, 26] on icon at bounding box center [1164, 26] width 9 height 6
click at [1006, 67] on li "Logout" at bounding box center [1061, 70] width 213 height 46
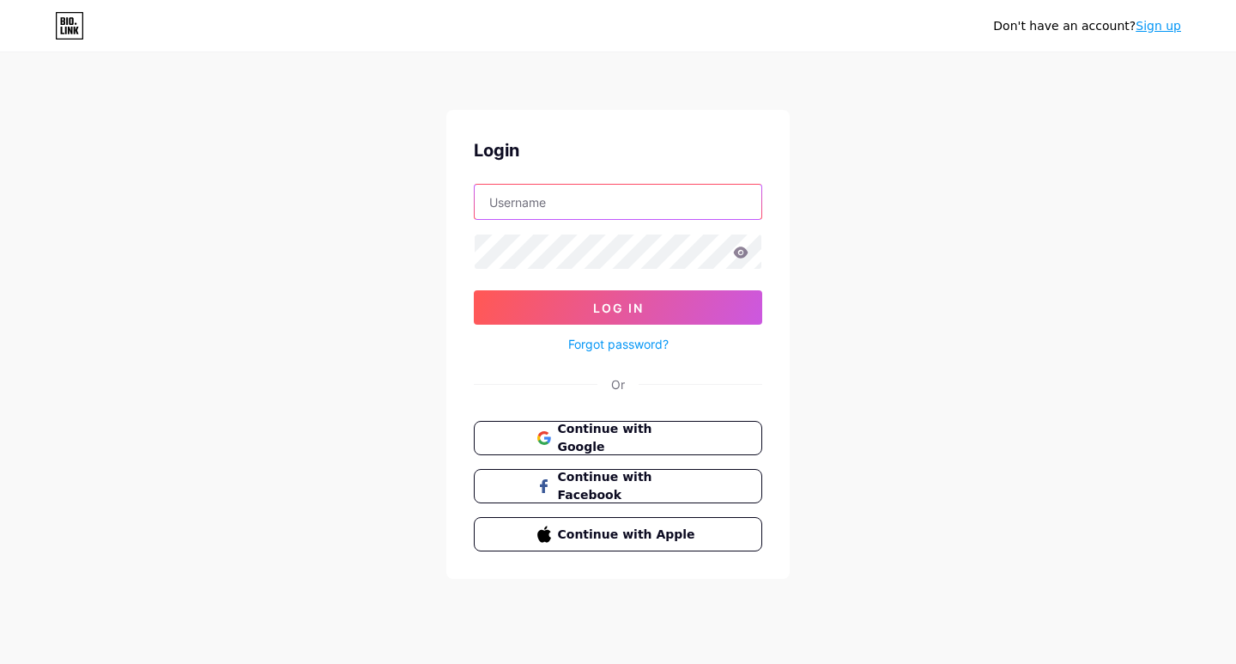
type input "[EMAIL_ADDRESS][DOMAIN_NAME]"
click at [608, 430] on span "Continue with Google" at bounding box center [627, 438] width 143 height 37
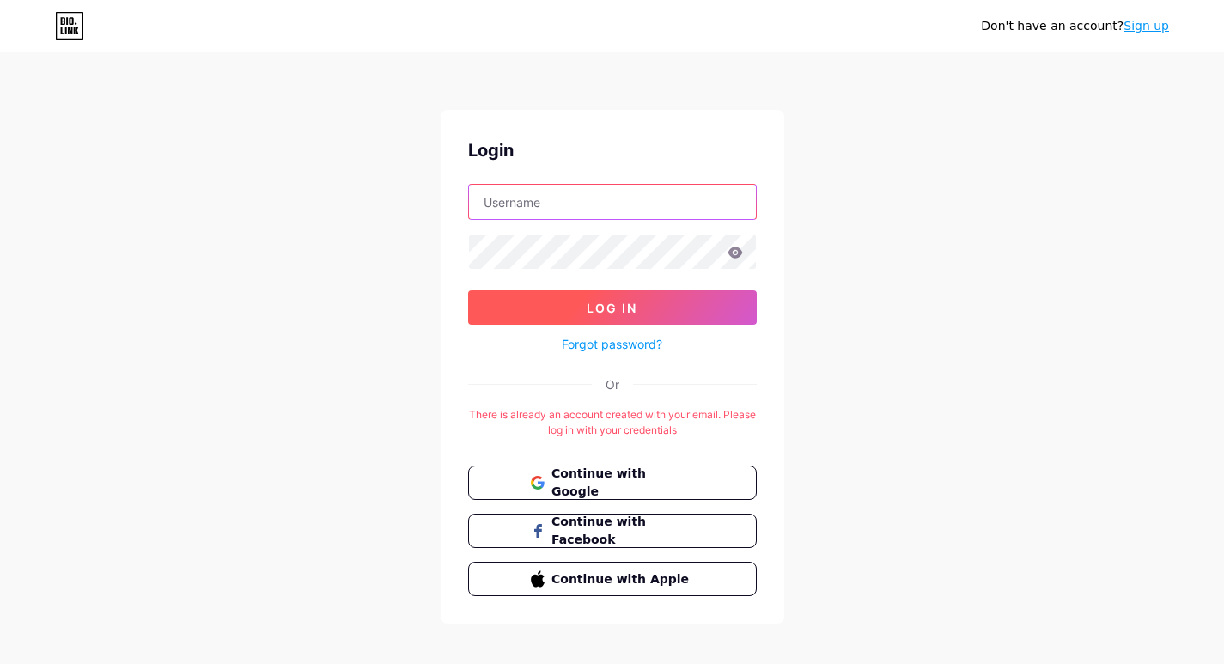
type input "[EMAIL_ADDRESS][DOMAIN_NAME]"
click at [608, 308] on span "Log In" at bounding box center [611, 308] width 51 height 15
